Goal: Task Accomplishment & Management: Manage account settings

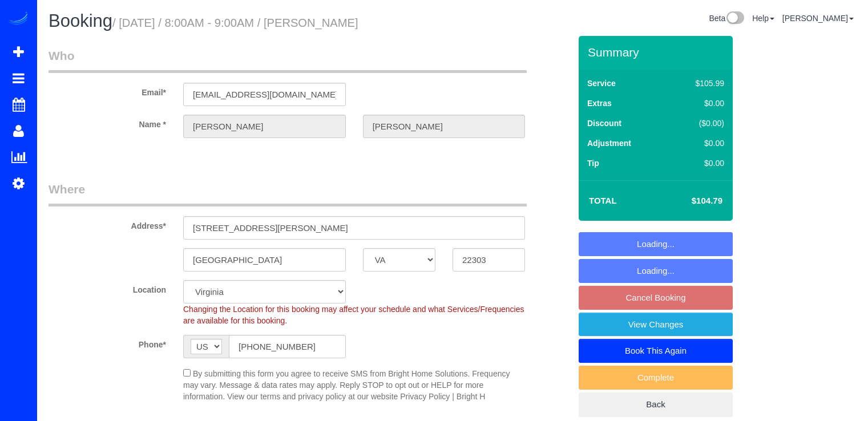
select select "VA"
select select "spot18"
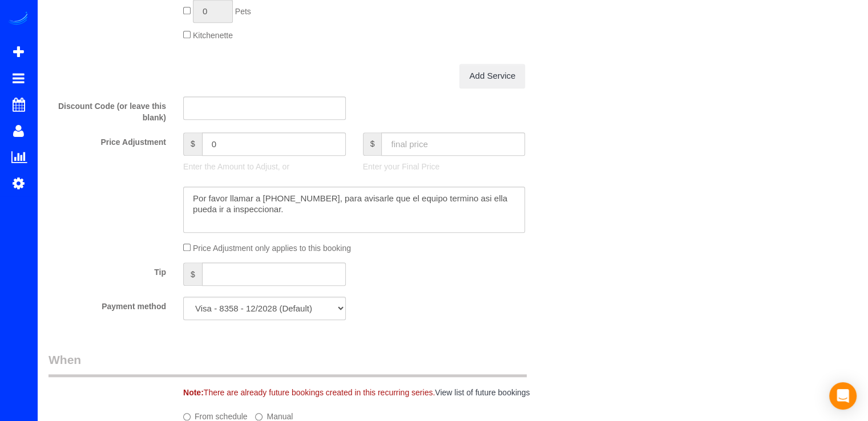
scroll to position [913, 0]
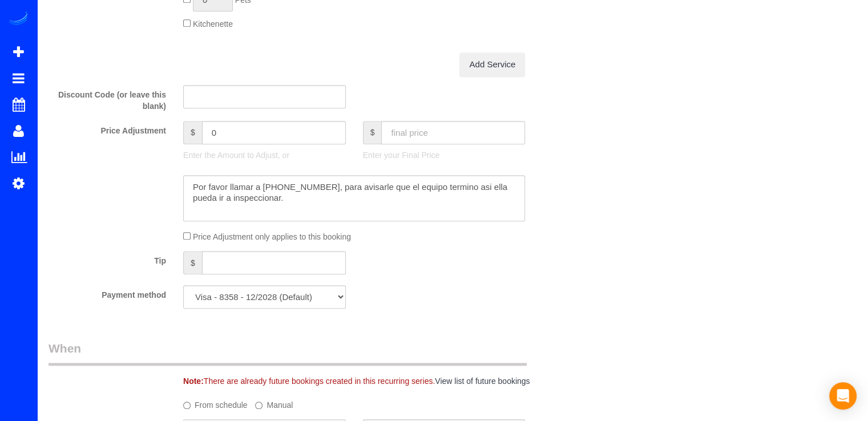
click at [457, 189] on textarea at bounding box center [354, 198] width 342 height 47
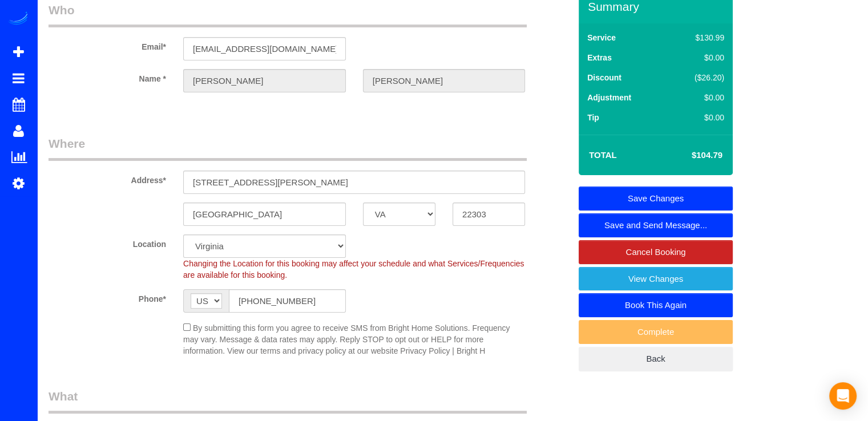
scroll to position [0, 0]
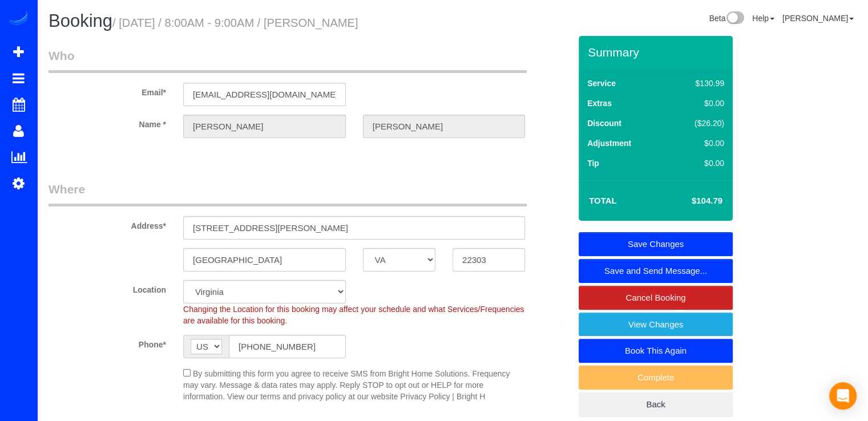
type textarea "Por favor llamar a [PHONE_NUMBER], para avisarle que el equipo termino, asi ell…"
click at [643, 233] on link "Save Changes" at bounding box center [655, 244] width 154 height 24
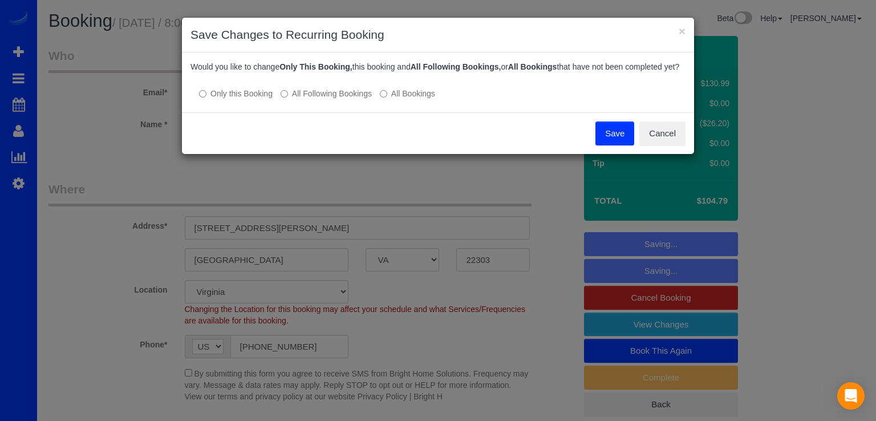
click at [617, 145] on button "Save" at bounding box center [614, 133] width 39 height 24
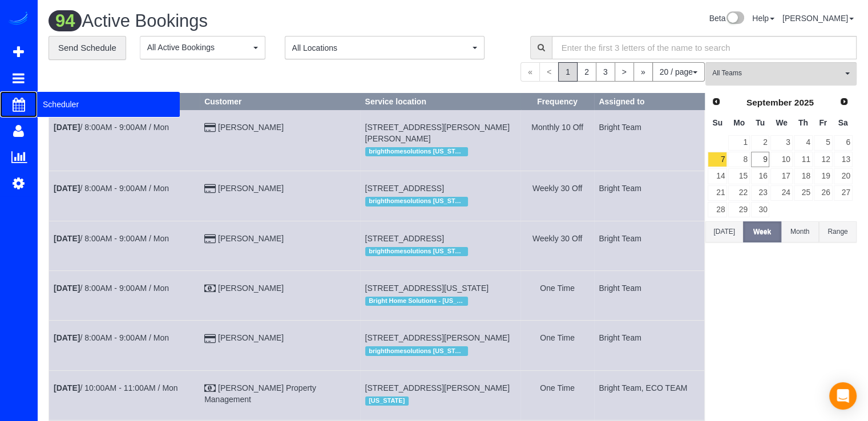
click at [38, 98] on span "Scheduler" at bounding box center [108, 104] width 143 height 26
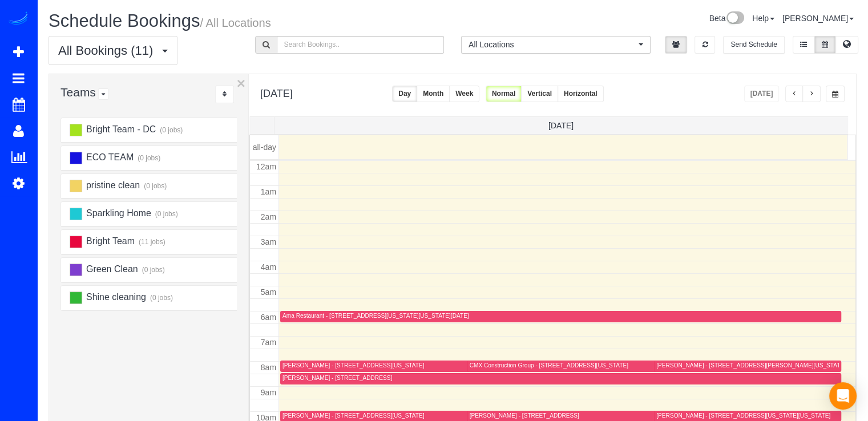
scroll to position [150, 0]
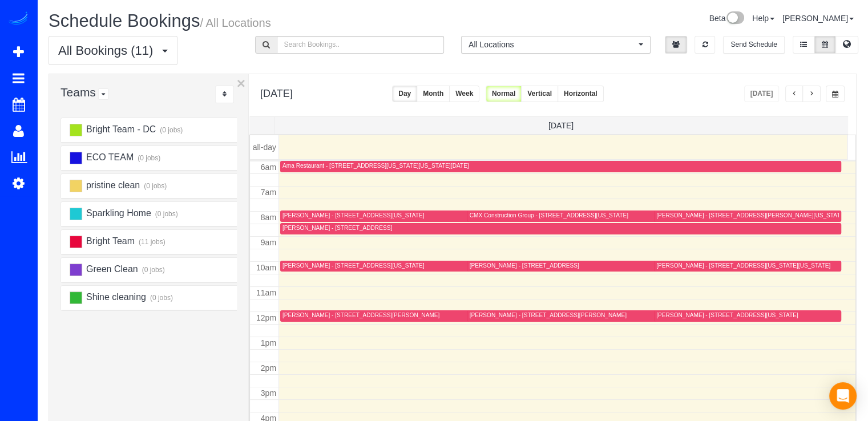
click at [811, 94] on span "button" at bounding box center [811, 94] width 6 height 7
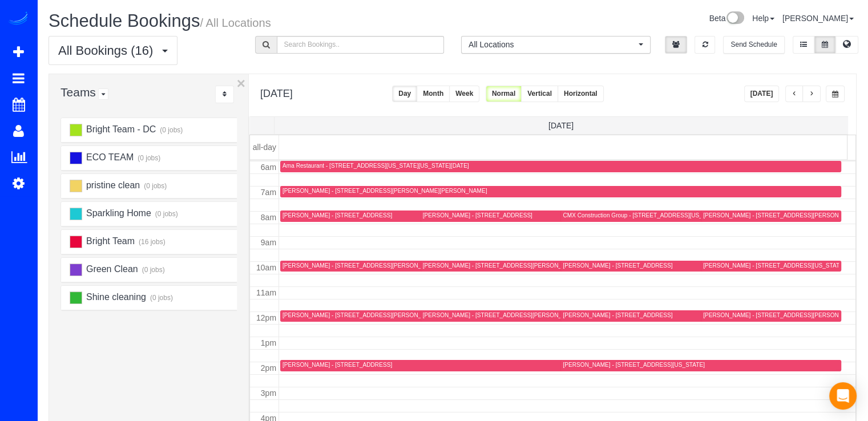
click at [819, 97] on button "button" at bounding box center [811, 94] width 18 height 17
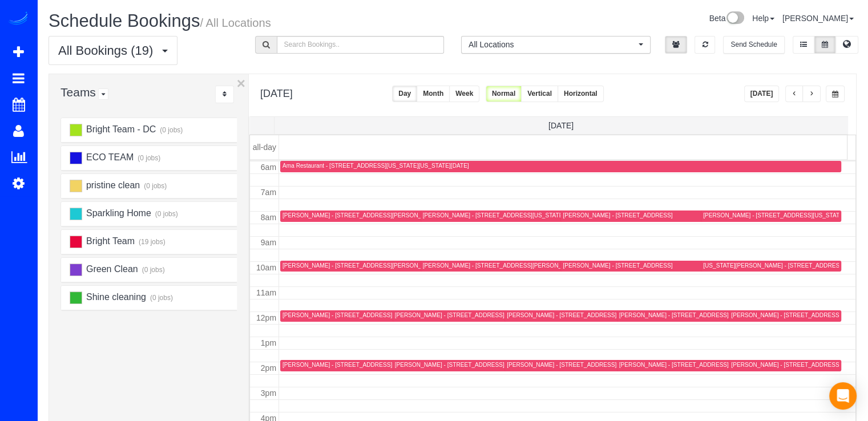
click at [819, 97] on button "button" at bounding box center [811, 94] width 18 height 17
click at [764, 101] on button "[DATE]" at bounding box center [761, 94] width 35 height 17
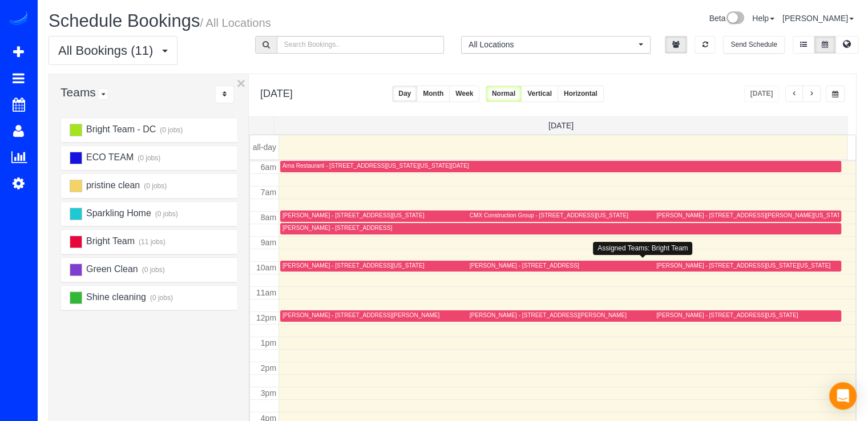
click at [491, 269] on div "[PERSON_NAME] - [STREET_ADDRESS]" at bounding box center [648, 266] width 358 height 9
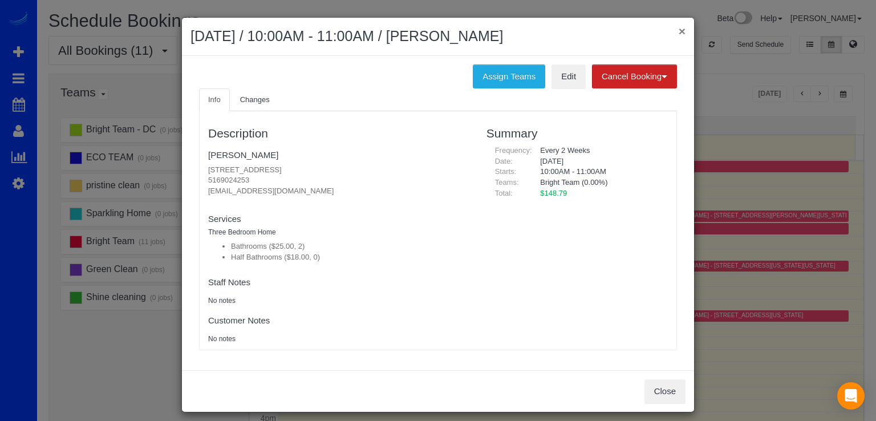
click at [679, 33] on button "×" at bounding box center [682, 31] width 7 height 12
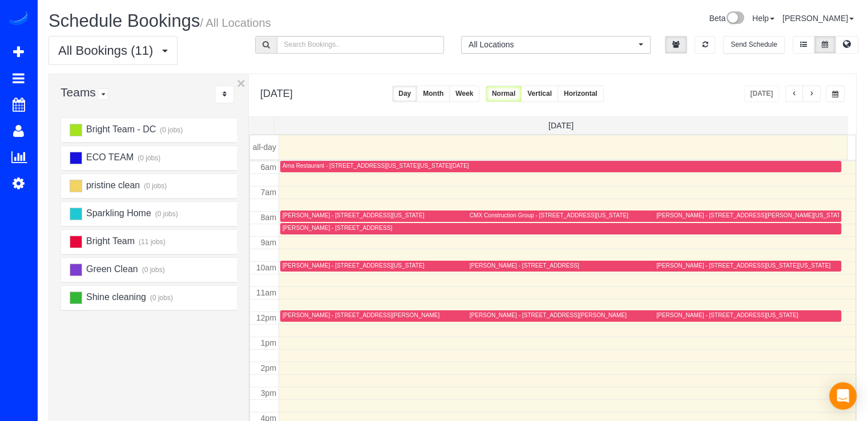
click at [808, 98] on button "button" at bounding box center [811, 94] width 18 height 17
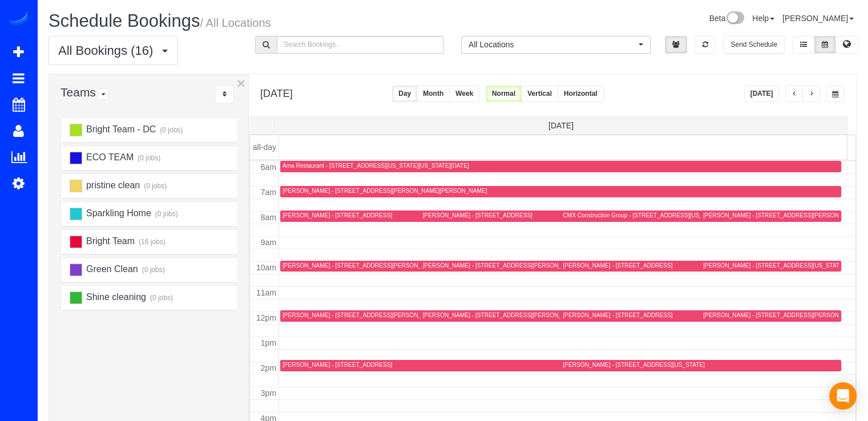
click at [706, 267] on div "[PERSON_NAME] - [STREET_ADDRESS][US_STATE]" at bounding box center [773, 265] width 141 height 7
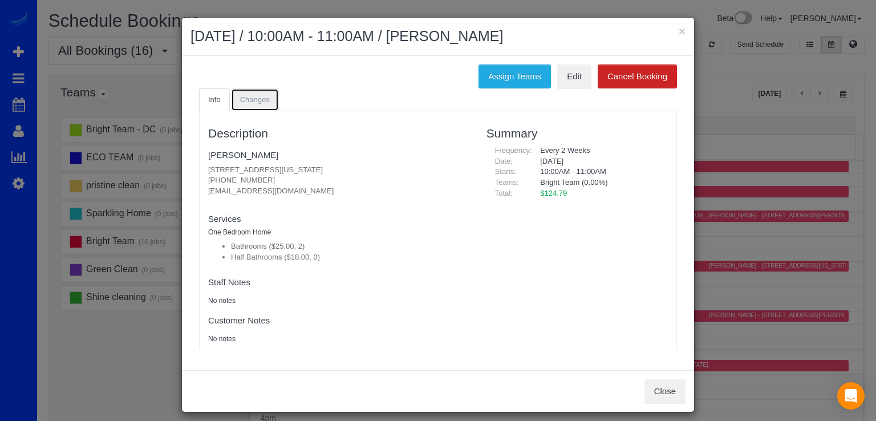
click at [247, 103] on link "Changes" at bounding box center [255, 99] width 48 height 23
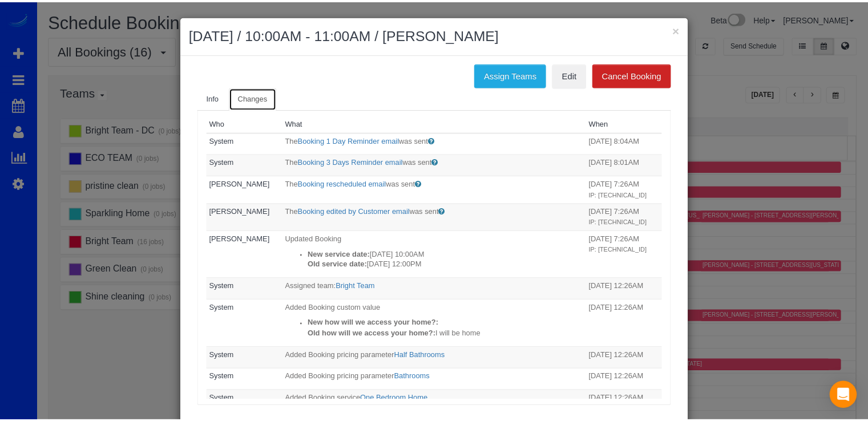
scroll to position [0, 0]
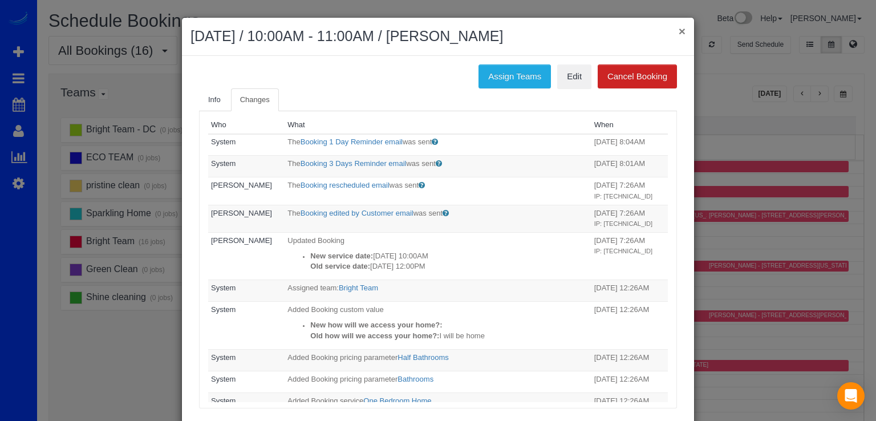
click at [679, 26] on button "×" at bounding box center [682, 31] width 7 height 12
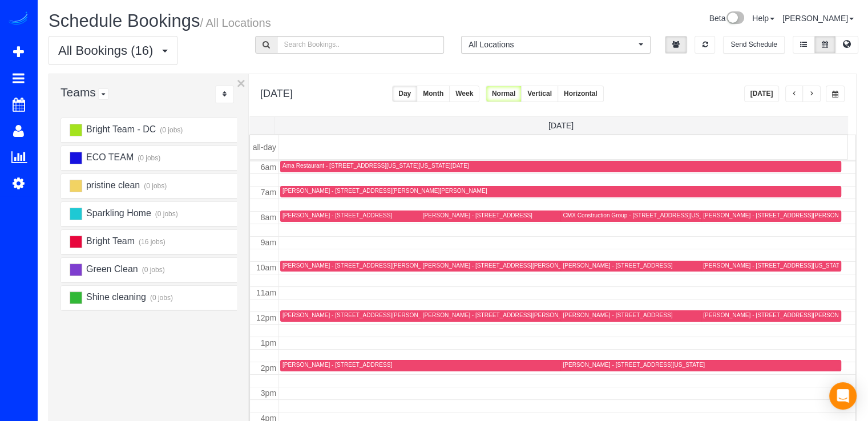
click at [815, 92] on button "button" at bounding box center [811, 94] width 18 height 17
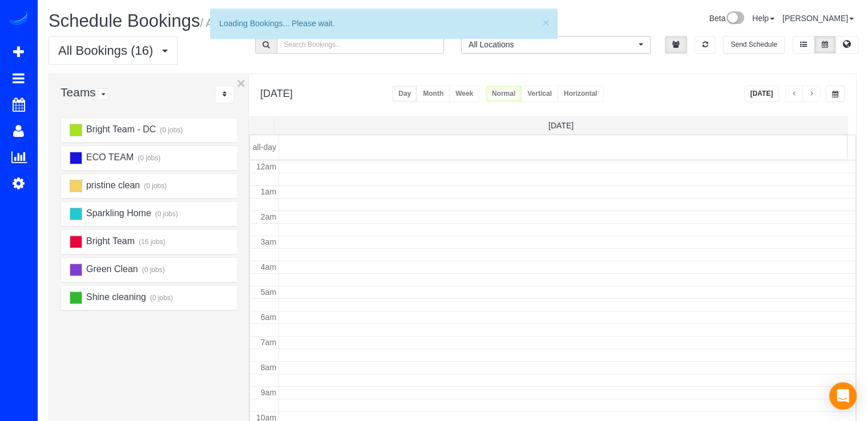
scroll to position [150, 0]
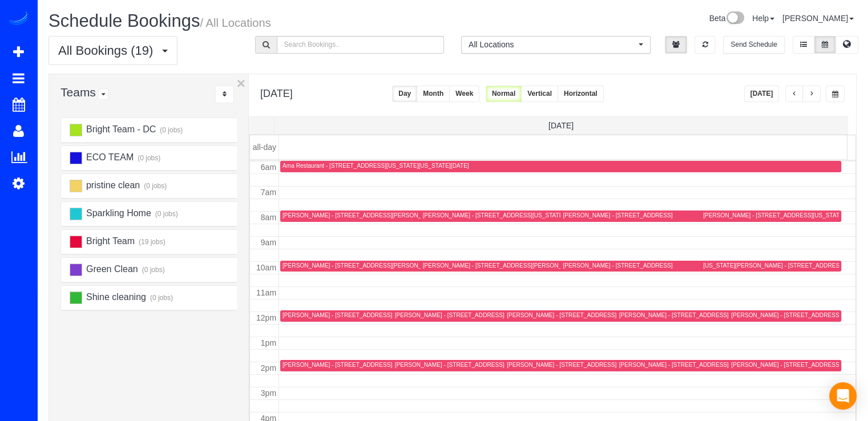
click at [796, 96] on button "button" at bounding box center [794, 94] width 18 height 17
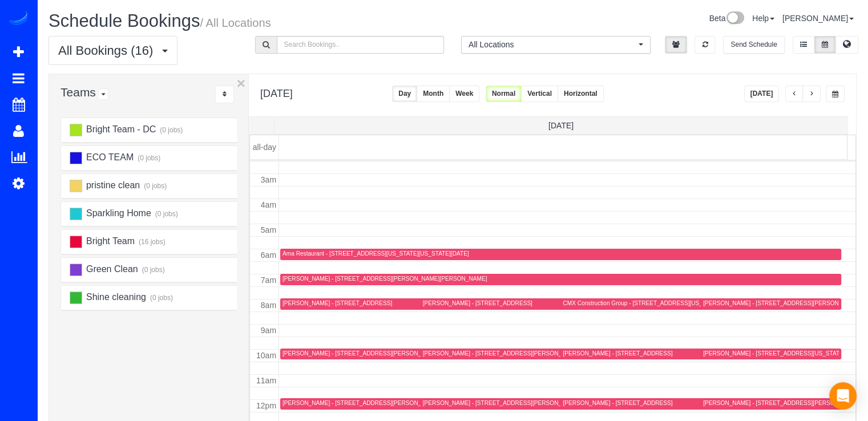
scroll to position [36, 0]
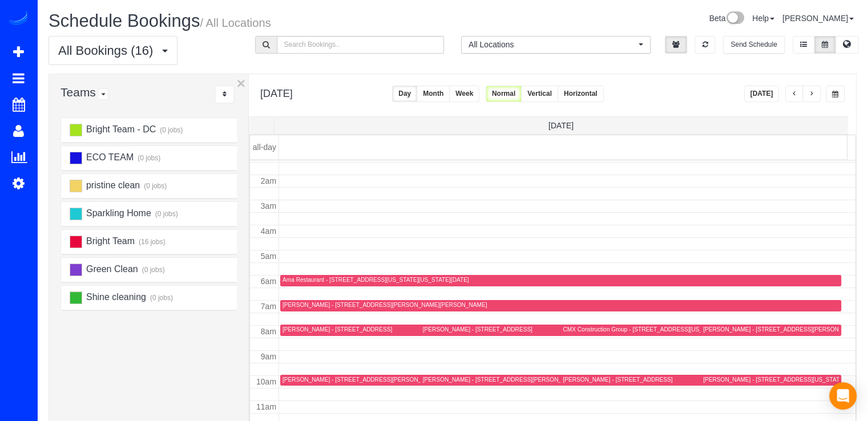
click at [816, 94] on button "button" at bounding box center [811, 94] width 18 height 17
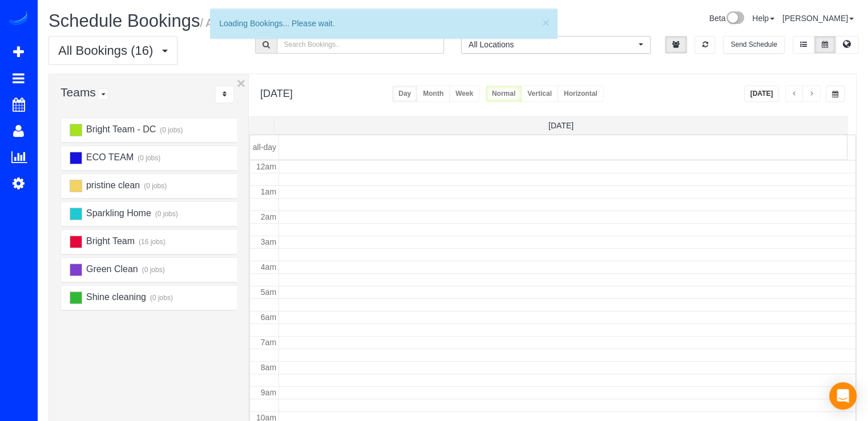
click at [816, 94] on button "button" at bounding box center [811, 94] width 18 height 17
click at [815, 94] on button "button" at bounding box center [811, 94] width 18 height 17
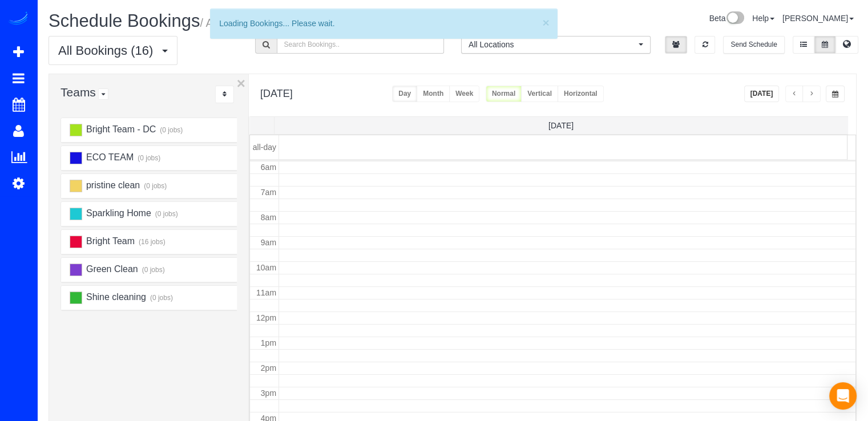
click at [815, 94] on button "button" at bounding box center [811, 94] width 18 height 17
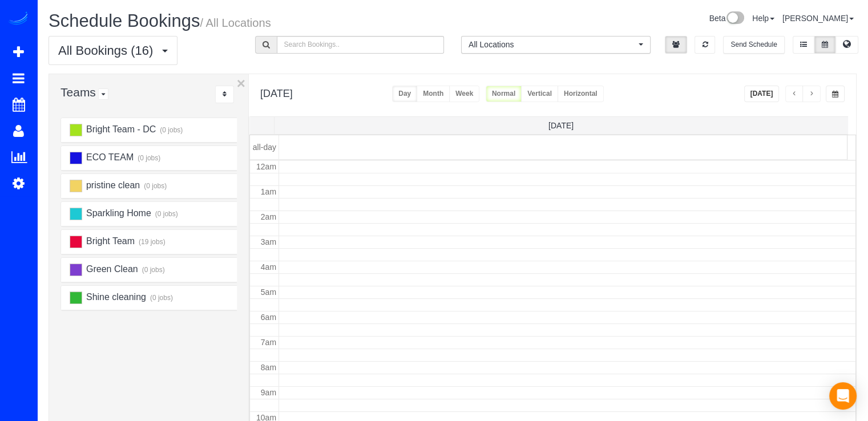
click at [815, 94] on button "button" at bounding box center [811, 94] width 18 height 17
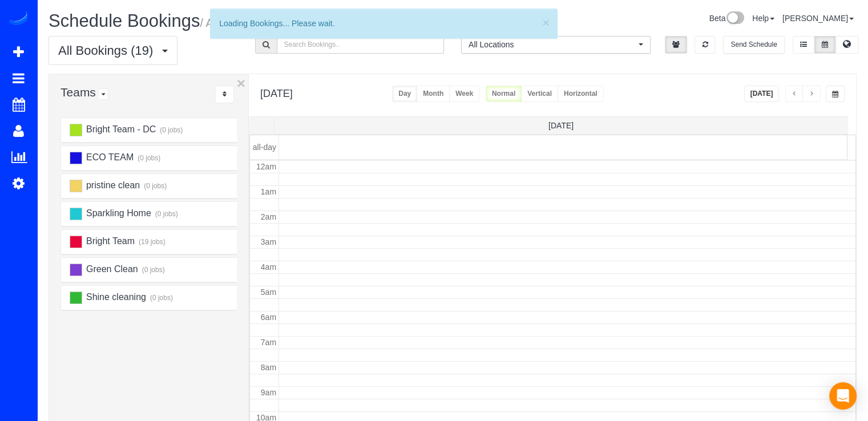
click at [815, 94] on button "button" at bounding box center [811, 94] width 18 height 17
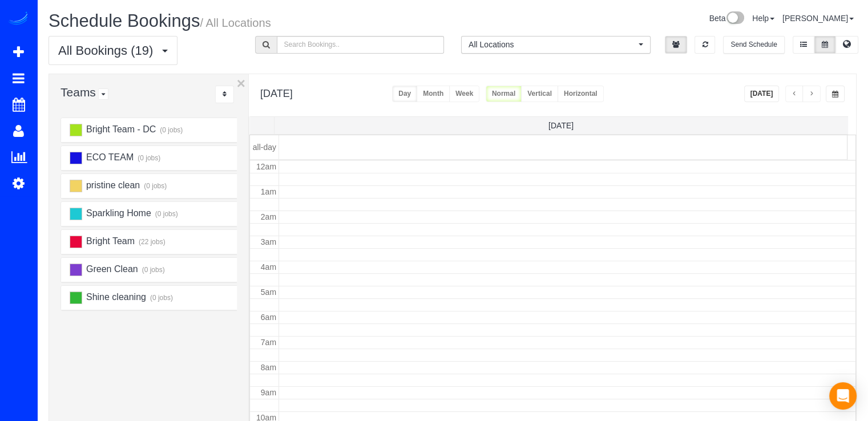
click at [815, 94] on button "button" at bounding box center [811, 94] width 18 height 17
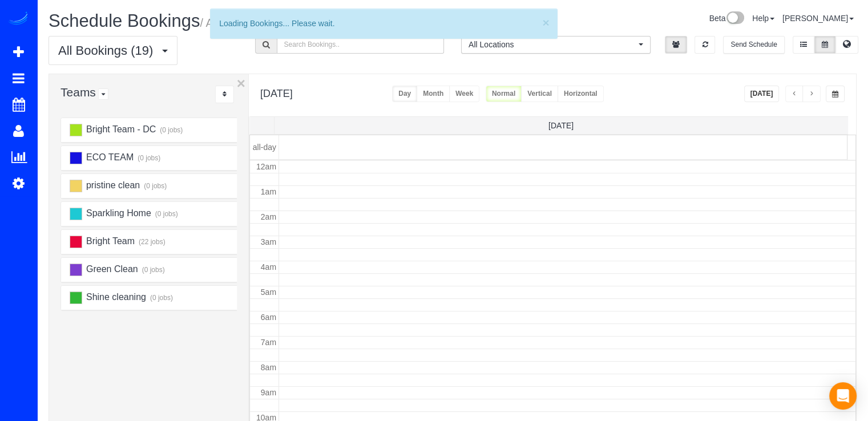
click at [815, 94] on button "button" at bounding box center [811, 94] width 18 height 17
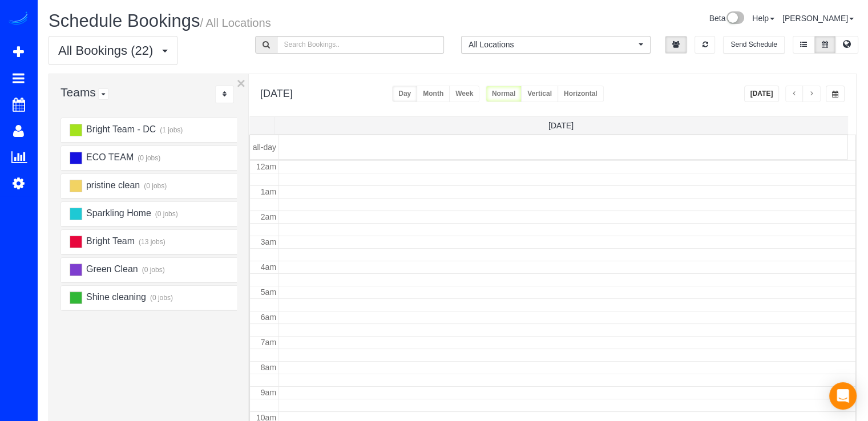
click at [815, 94] on button "button" at bounding box center [811, 94] width 18 height 17
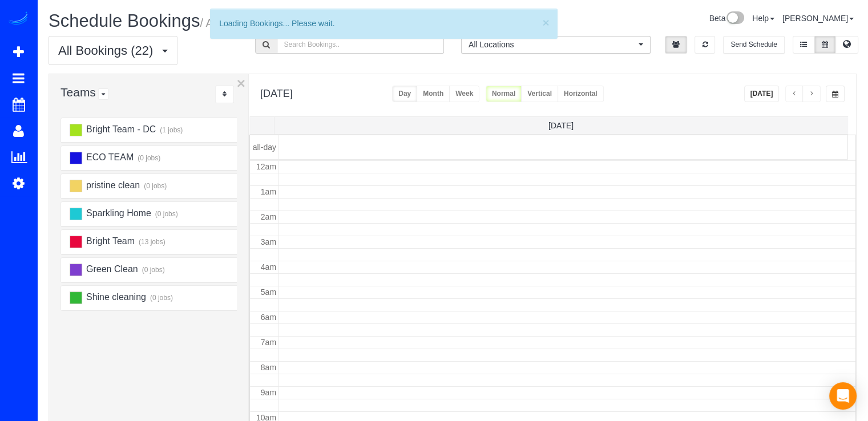
click at [815, 94] on button "button" at bounding box center [811, 94] width 18 height 17
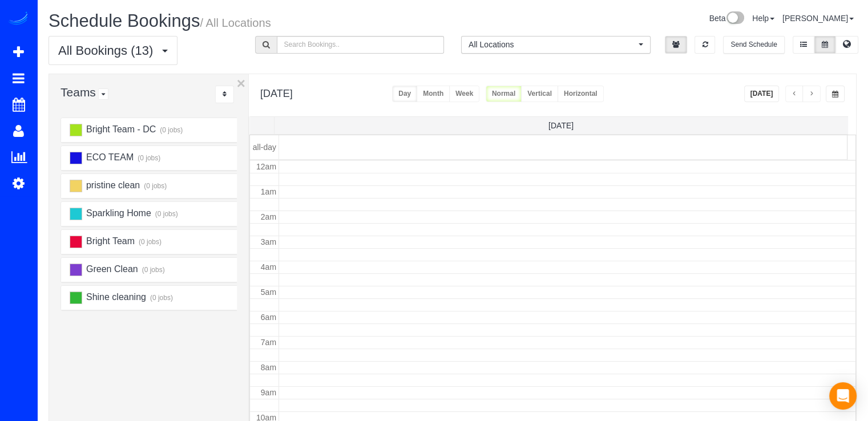
click at [815, 94] on button "button" at bounding box center [811, 94] width 18 height 17
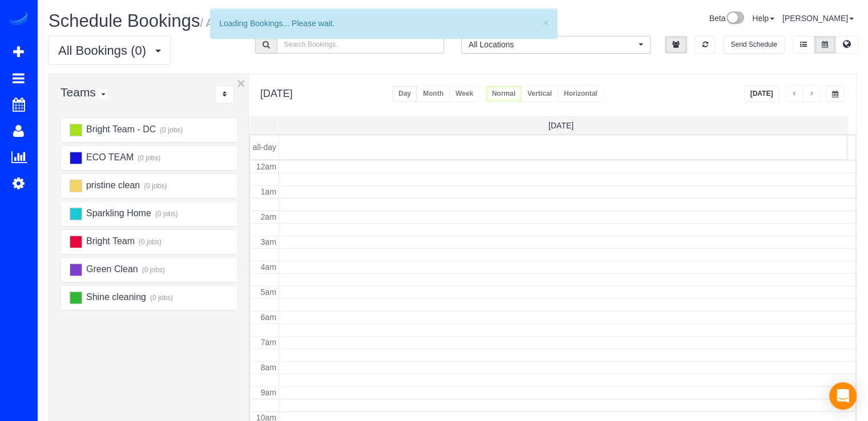
click at [815, 94] on button "button" at bounding box center [811, 94] width 18 height 17
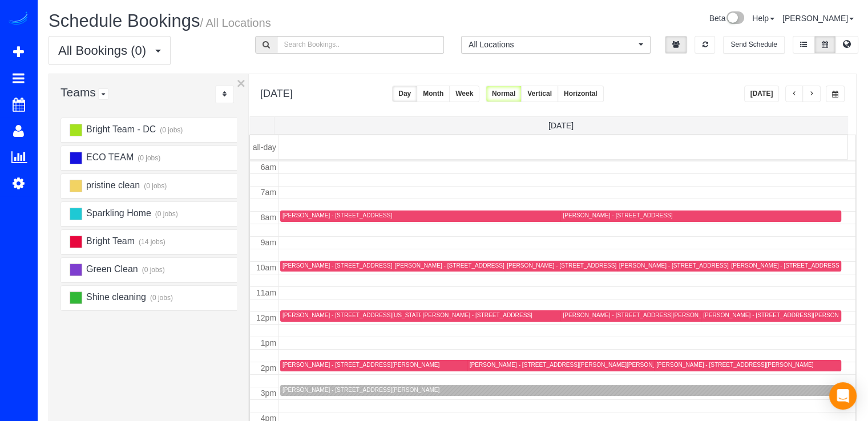
click at [815, 94] on button "button" at bounding box center [811, 94] width 18 height 17
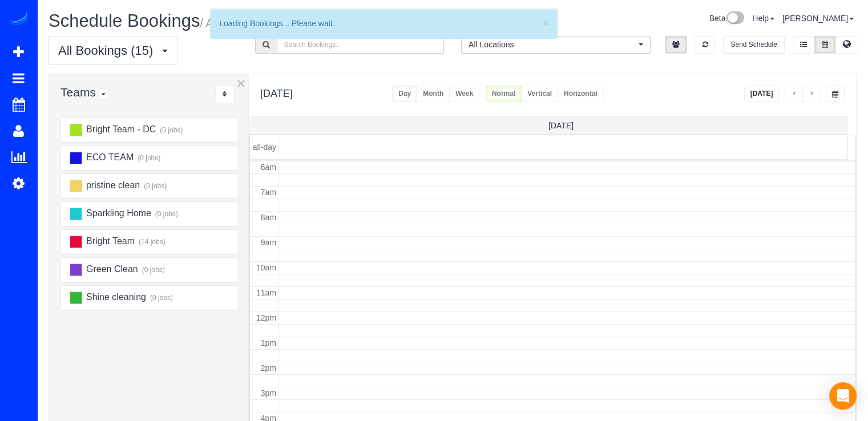
click at [815, 94] on button "button" at bounding box center [811, 94] width 18 height 17
click at [811, 94] on span "button" at bounding box center [811, 94] width 6 height 7
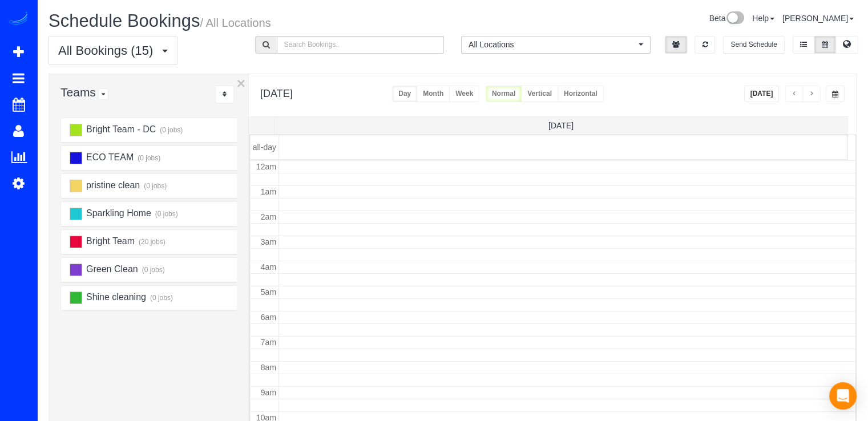
click at [811, 94] on span "button" at bounding box center [811, 94] width 6 height 7
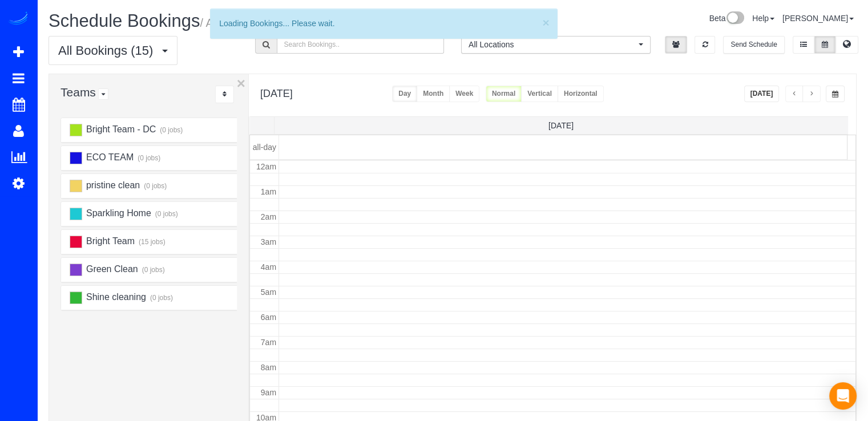
click at [811, 94] on span "button" at bounding box center [811, 94] width 6 height 7
